Goal: Navigation & Orientation: Find specific page/section

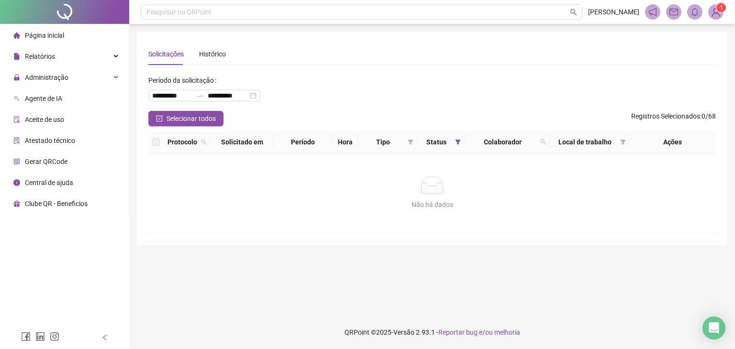
click at [76, 37] on li "Página inicial" at bounding box center [64, 35] width 125 height 19
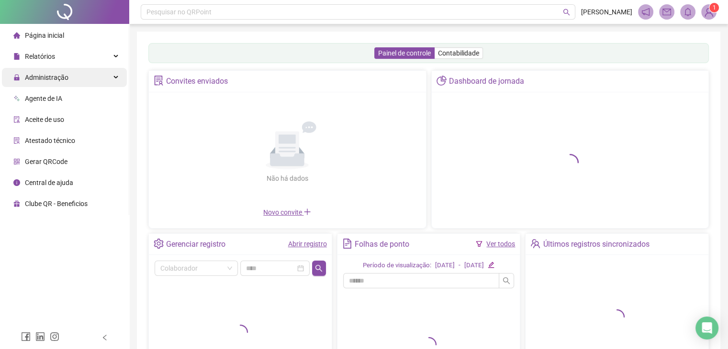
click at [83, 79] on div "Administração" at bounding box center [64, 77] width 125 height 19
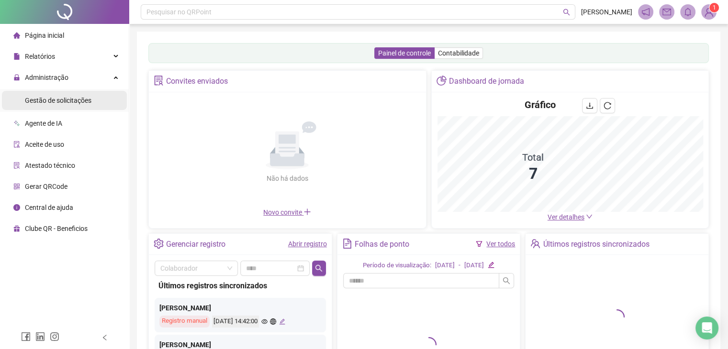
click at [83, 108] on div "Gestão de solicitações" at bounding box center [58, 100] width 67 height 19
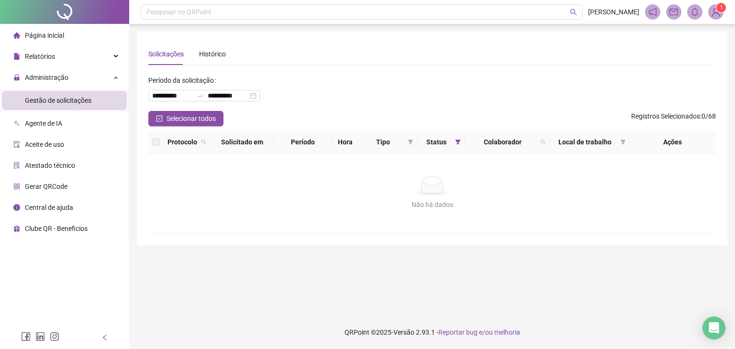
click at [76, 33] on li "Página inicial" at bounding box center [64, 35] width 125 height 19
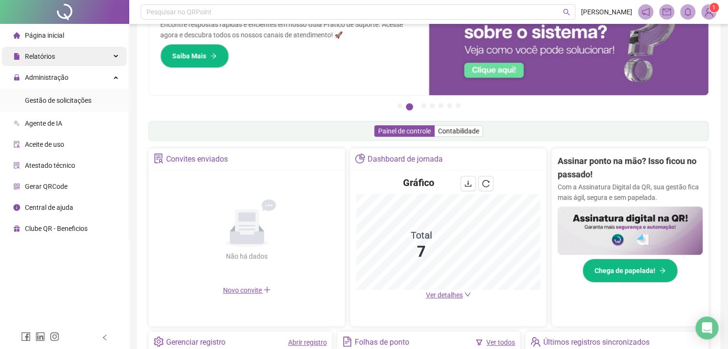
scroll to position [60, 0]
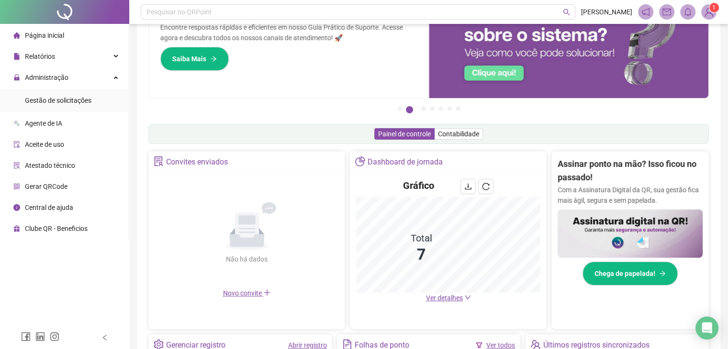
click at [79, 39] on li "Página inicial" at bounding box center [64, 35] width 125 height 19
